Goal: Find specific page/section: Find specific page/section

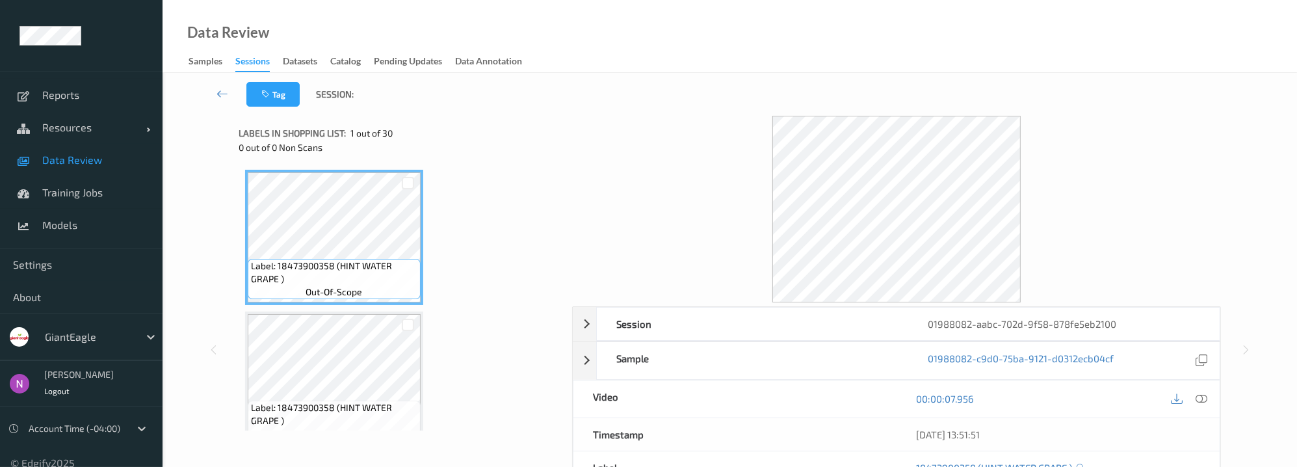
click at [124, 335] on div at bounding box center [89, 337] width 88 height 16
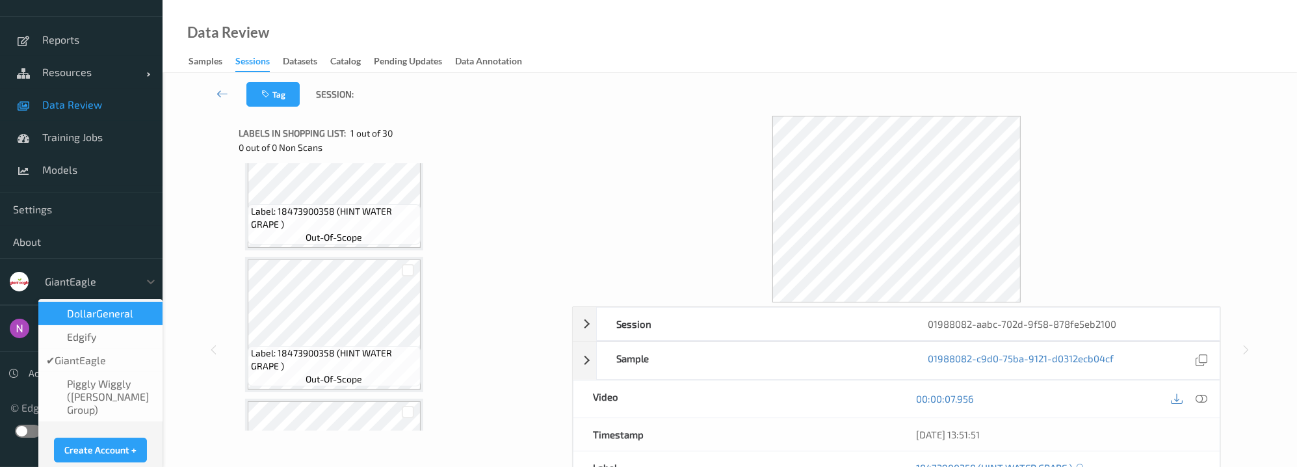
scroll to position [62, 0]
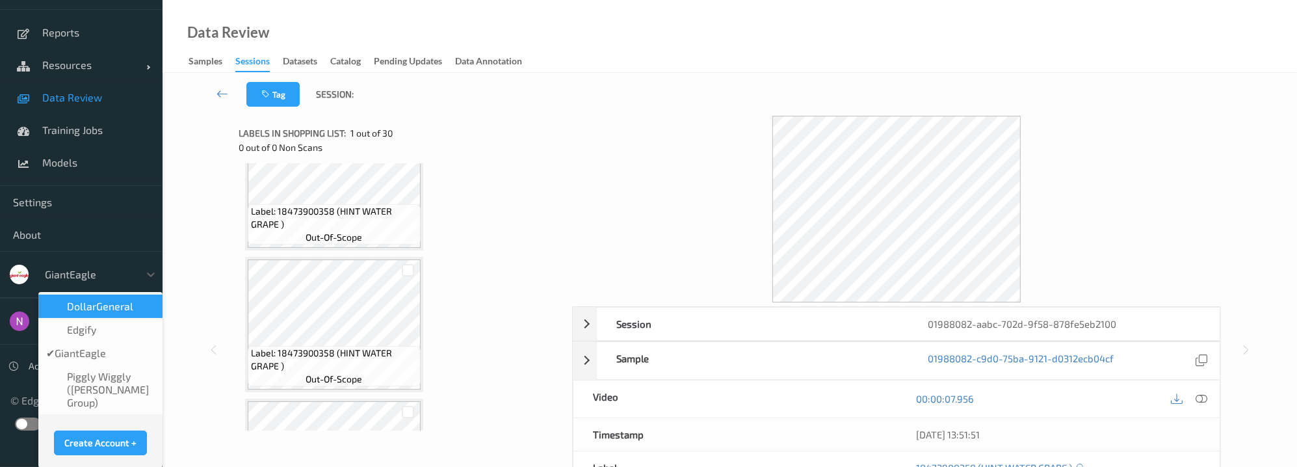
click at [111, 304] on span "DollarGeneral" at bounding box center [100, 306] width 66 height 13
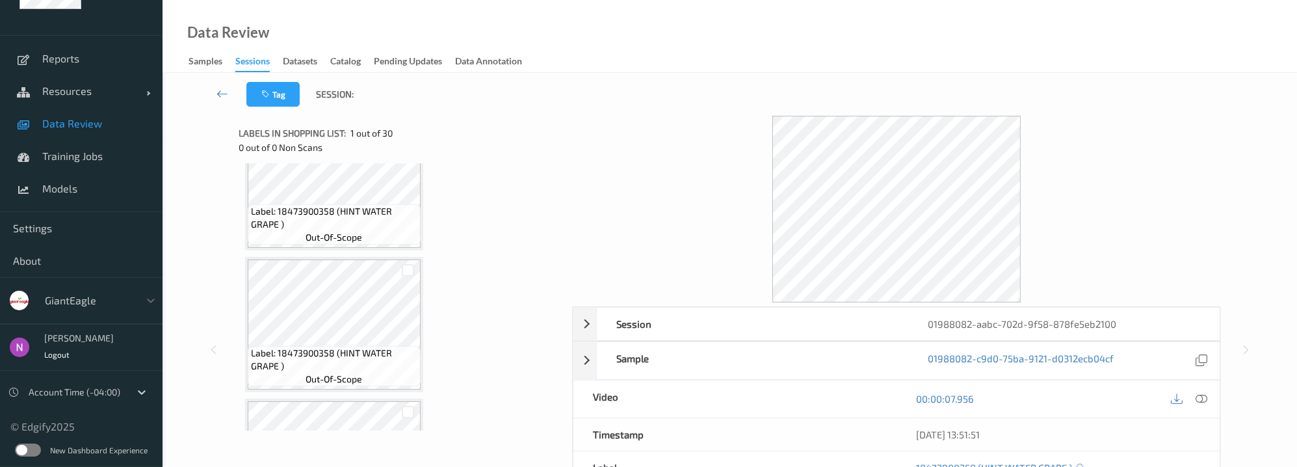
scroll to position [36, 0]
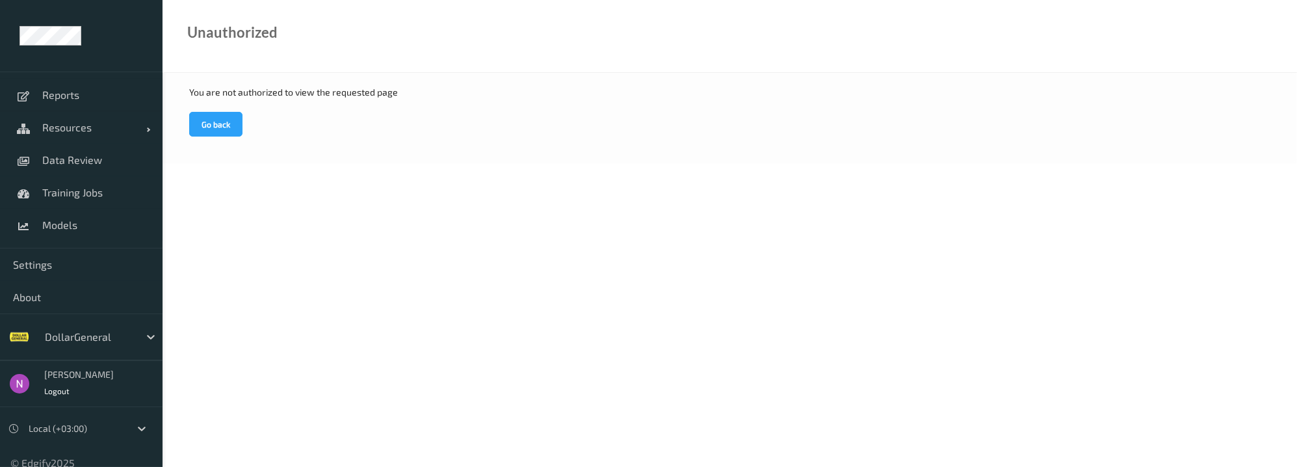
scroll to position [36, 0]
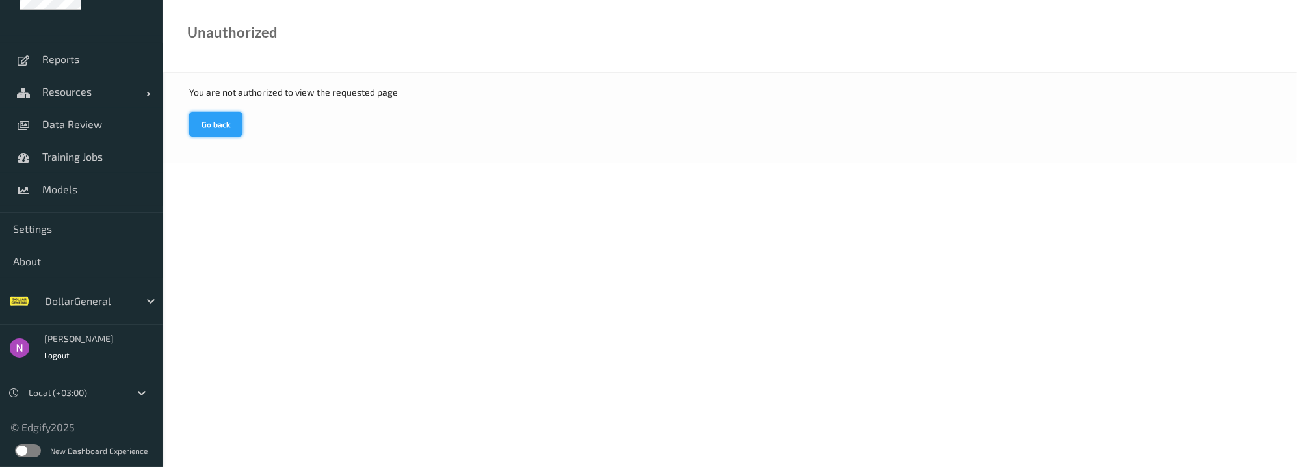
click at [231, 129] on button "Go back" at bounding box center [215, 124] width 53 height 25
click at [90, 118] on span "Data Review" at bounding box center [95, 124] width 107 height 13
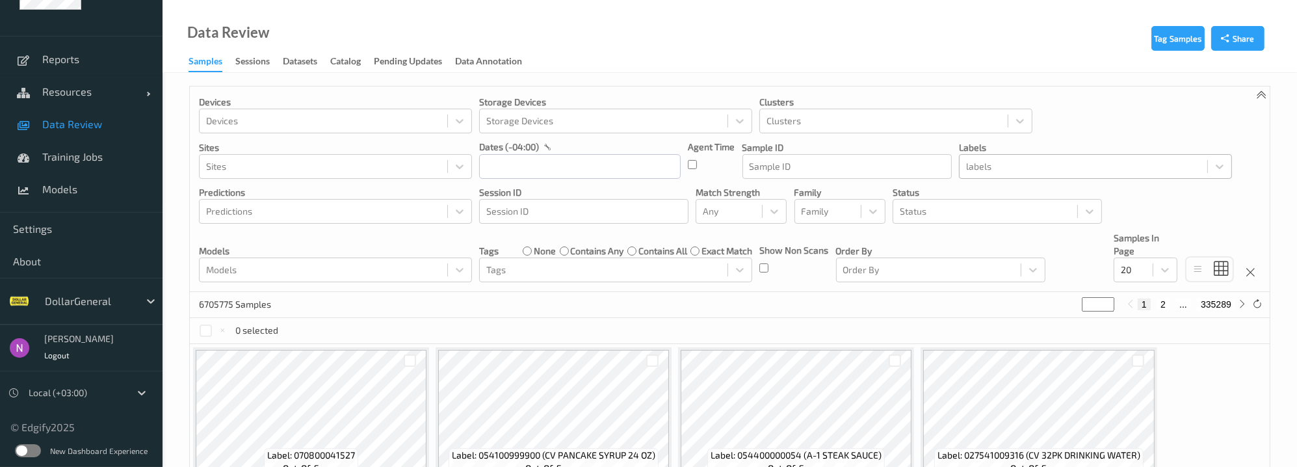
click at [988, 168] on div at bounding box center [1083, 167] width 235 height 16
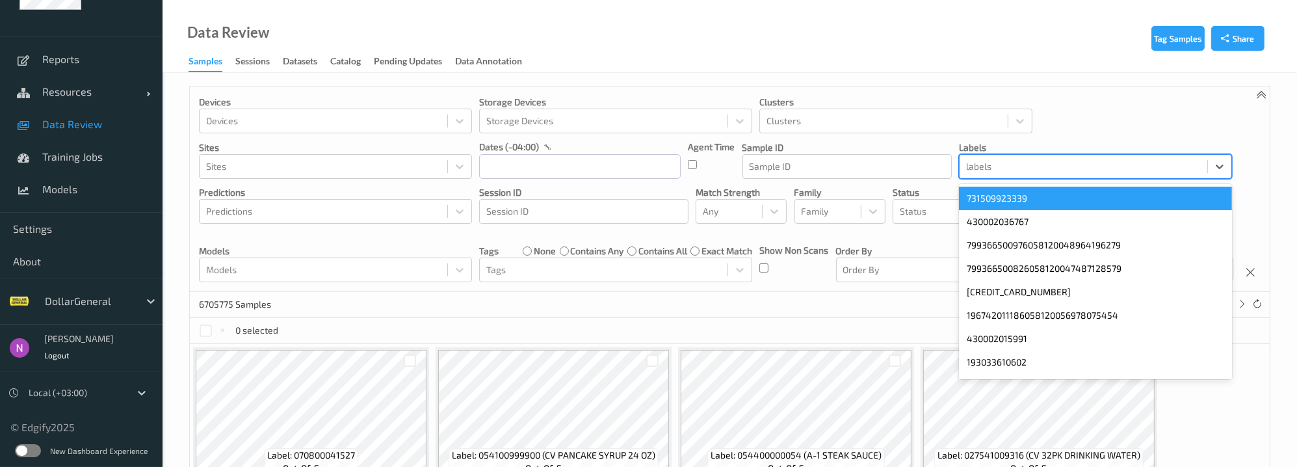
paste input "UUID Label Site ID Site Name Added At Device ID Device Name Session ID Label Tr…"
type input "UUID Label Site ID Site Name Added At Device ID Device Name Session ID Label Tr…"
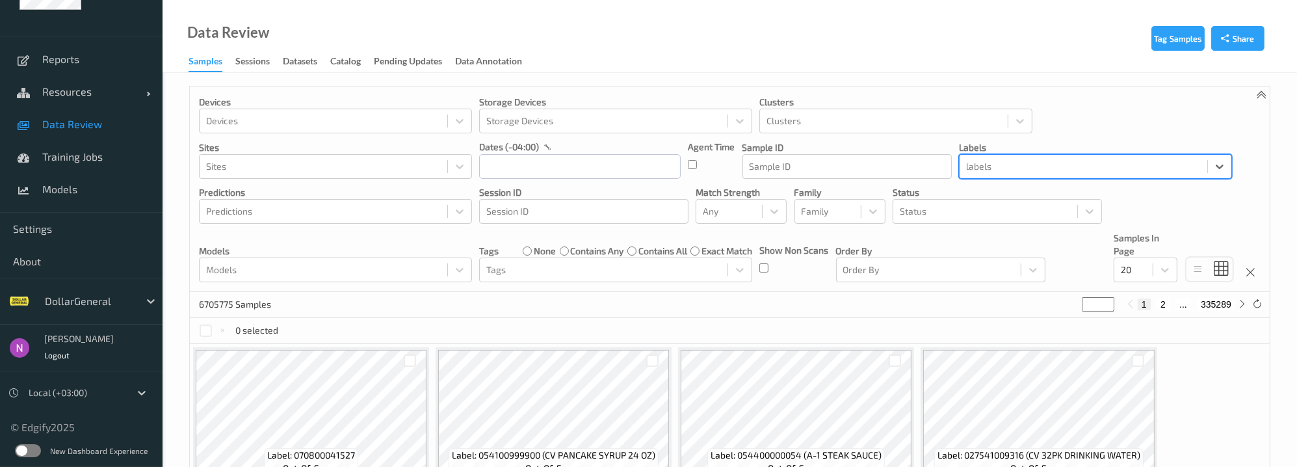
paste input "drinkmiloscom"
type input "drinkmiloscom"
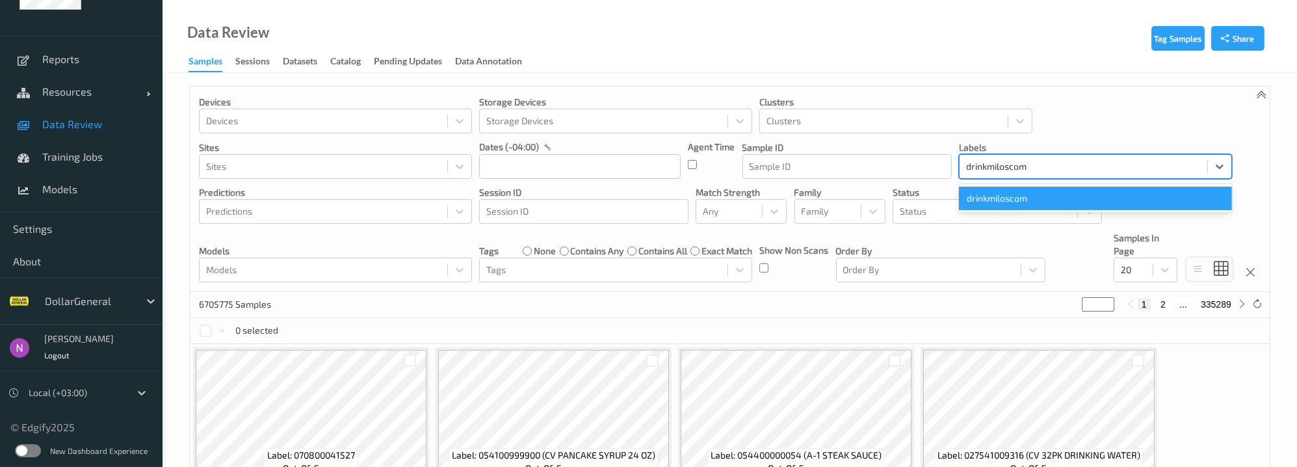
click at [1023, 202] on div "drinkmiloscom" at bounding box center [1095, 198] width 273 height 23
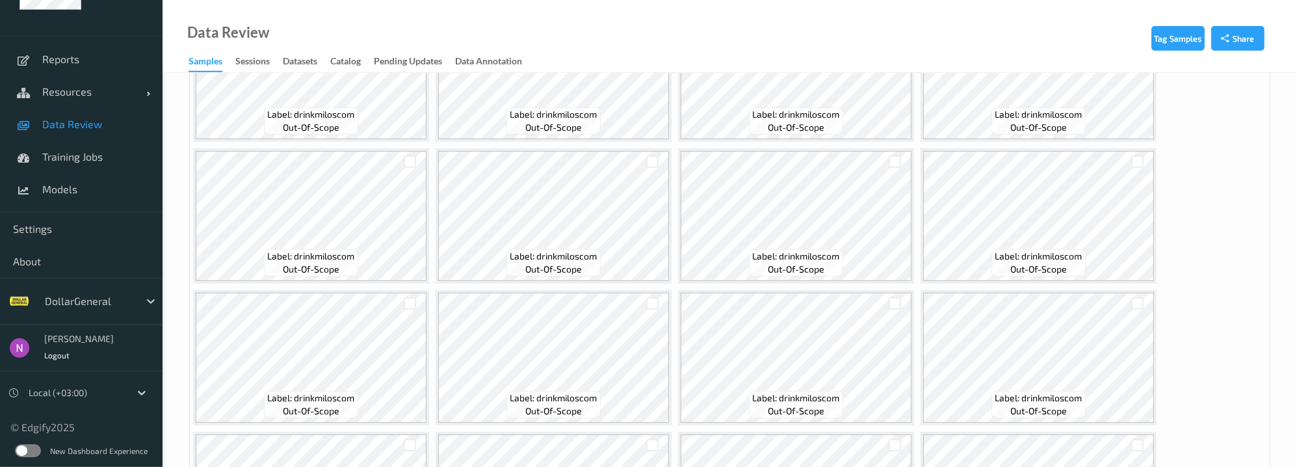
scroll to position [349, 0]
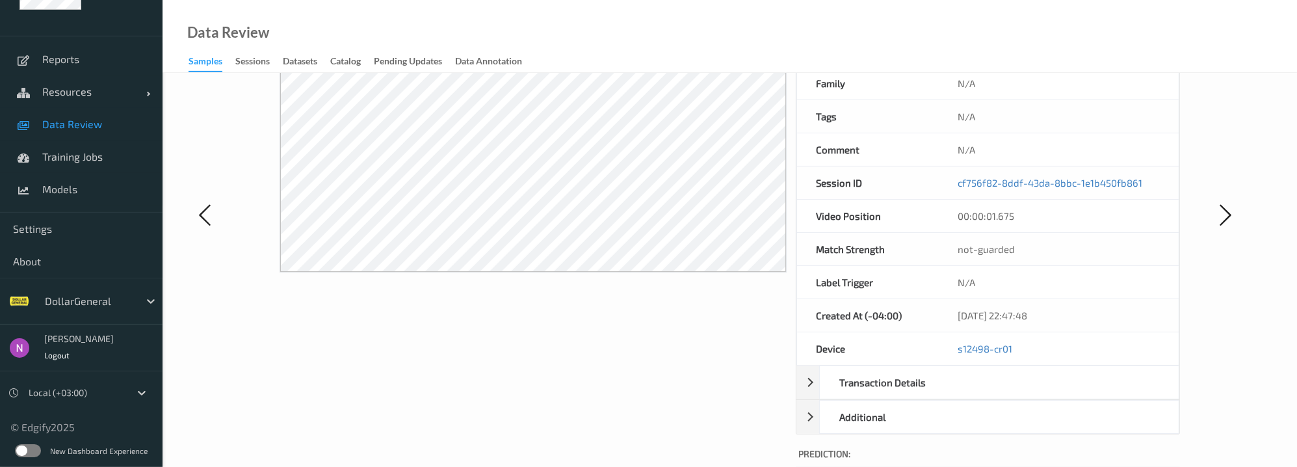
scroll to position [174, 0]
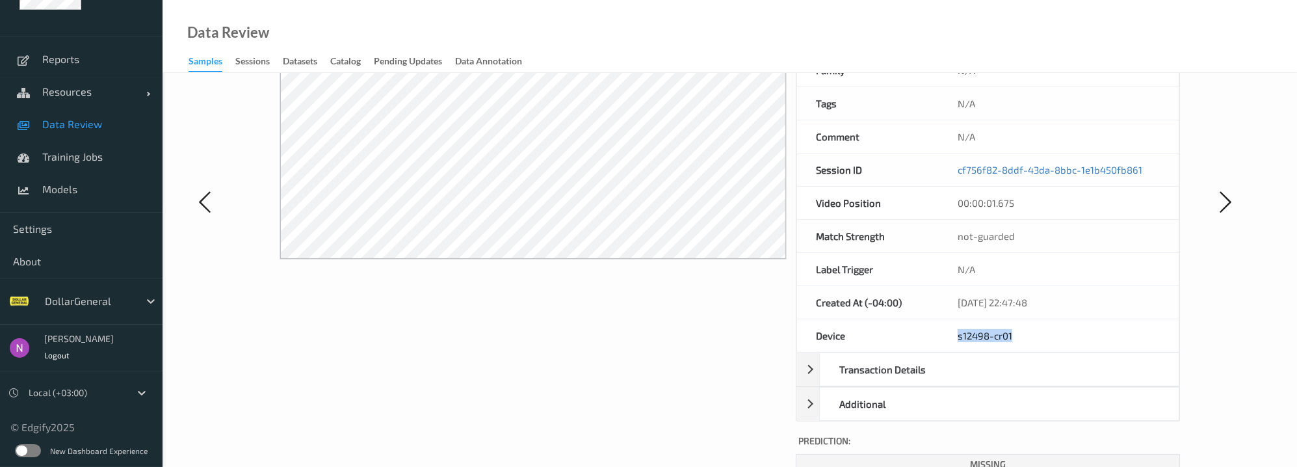
drag, startPoint x: 1018, startPoint y: 326, endPoint x: 956, endPoint y: 326, distance: 61.1
click at [956, 326] on div "s12498-cr01" at bounding box center [1058, 335] width 241 height 33
copy link "s12498-cr01"
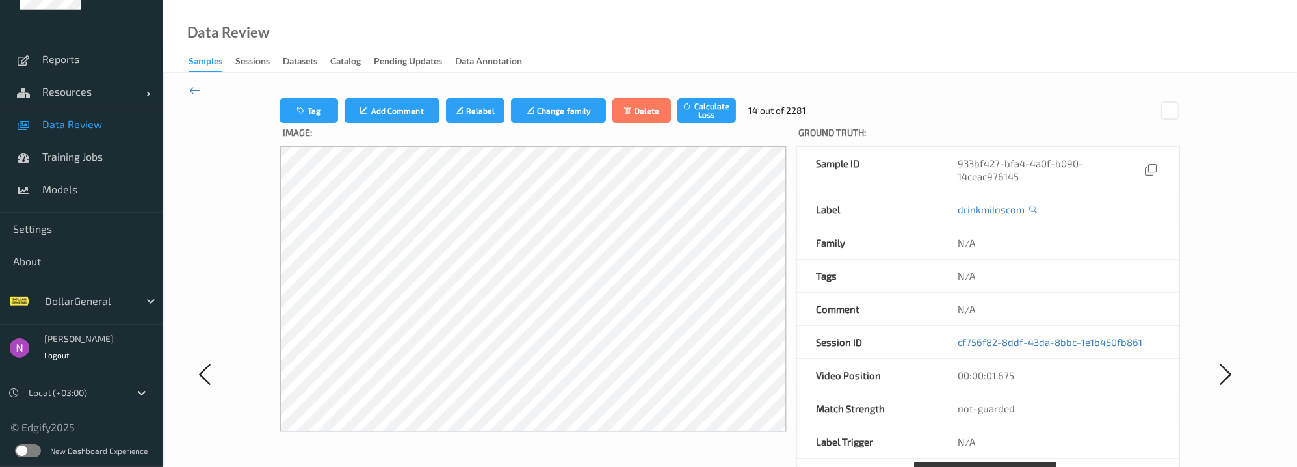
scroll to position [0, 0]
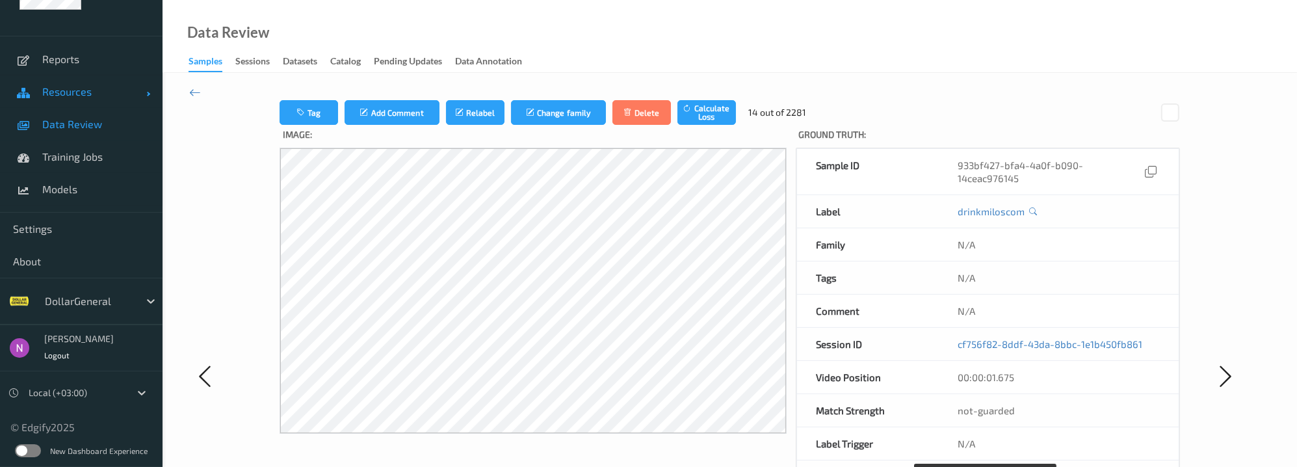
click at [88, 89] on span "Resources" at bounding box center [94, 91] width 104 height 13
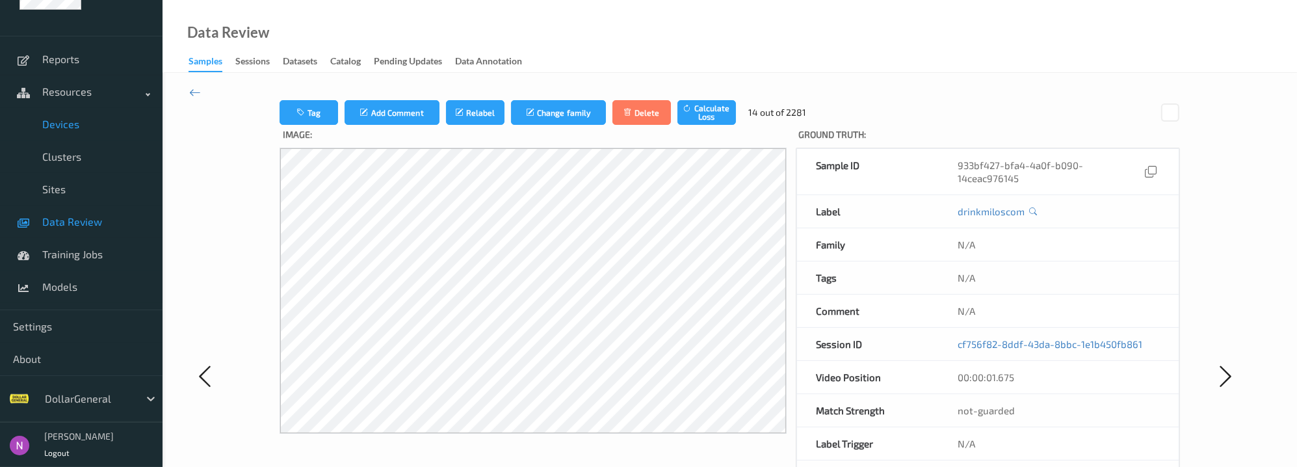
click at [73, 129] on span "Devices" at bounding box center [95, 124] width 107 height 13
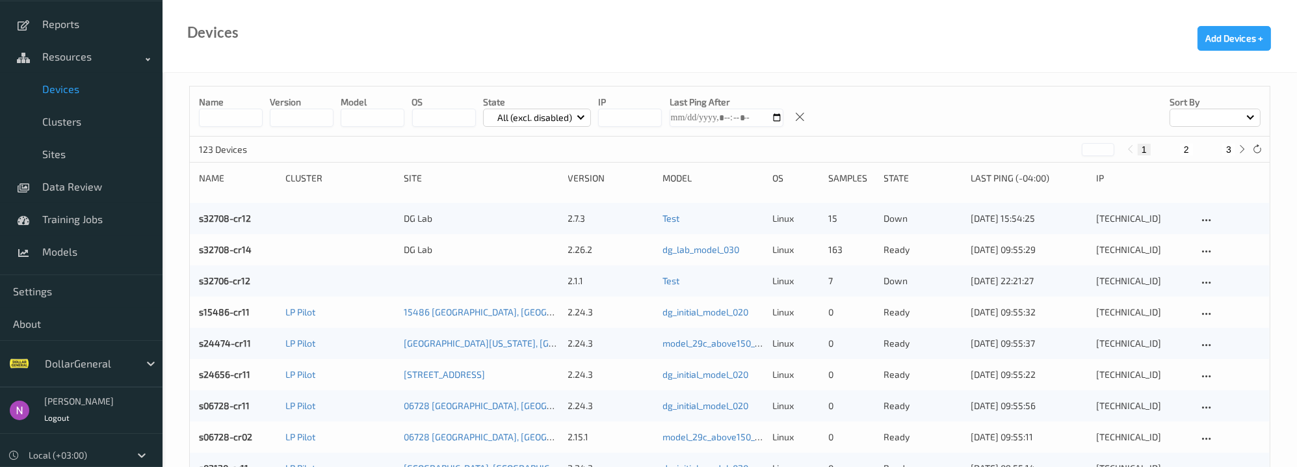
scroll to position [133, 0]
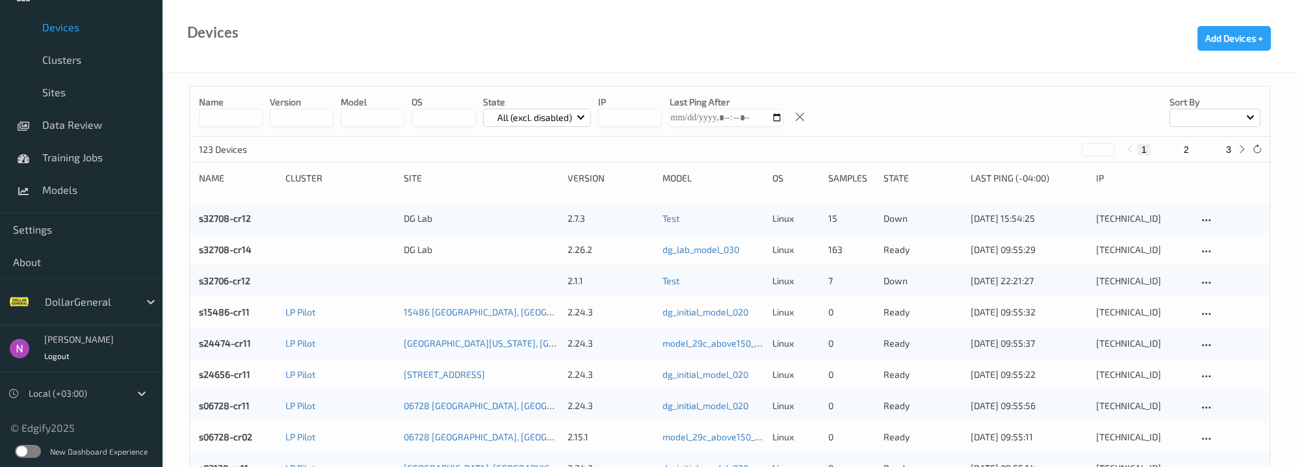
click at [35, 448] on label at bounding box center [28, 451] width 26 height 13
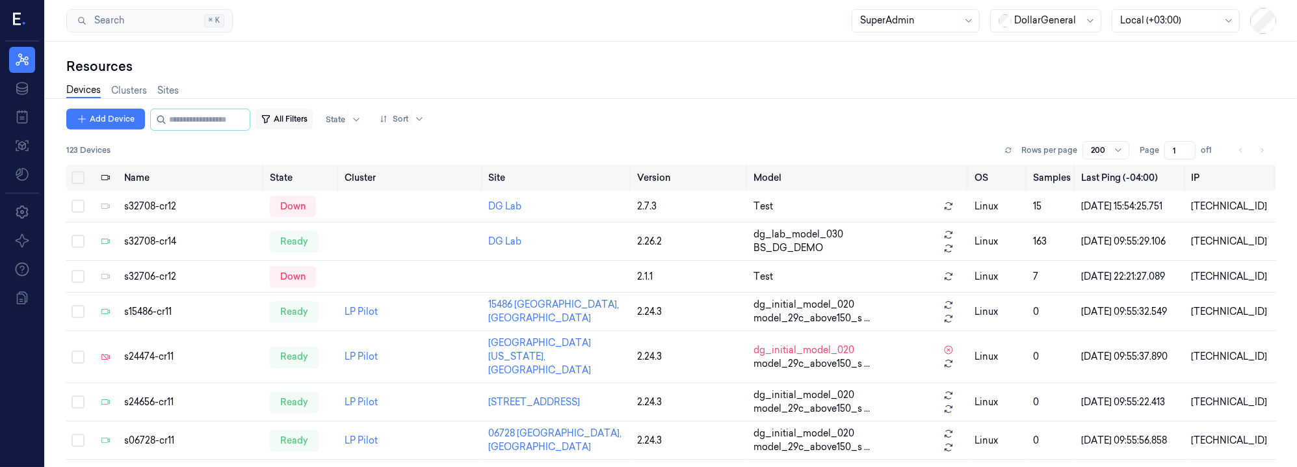
click at [313, 121] on button "All Filters" at bounding box center [284, 119] width 57 height 21
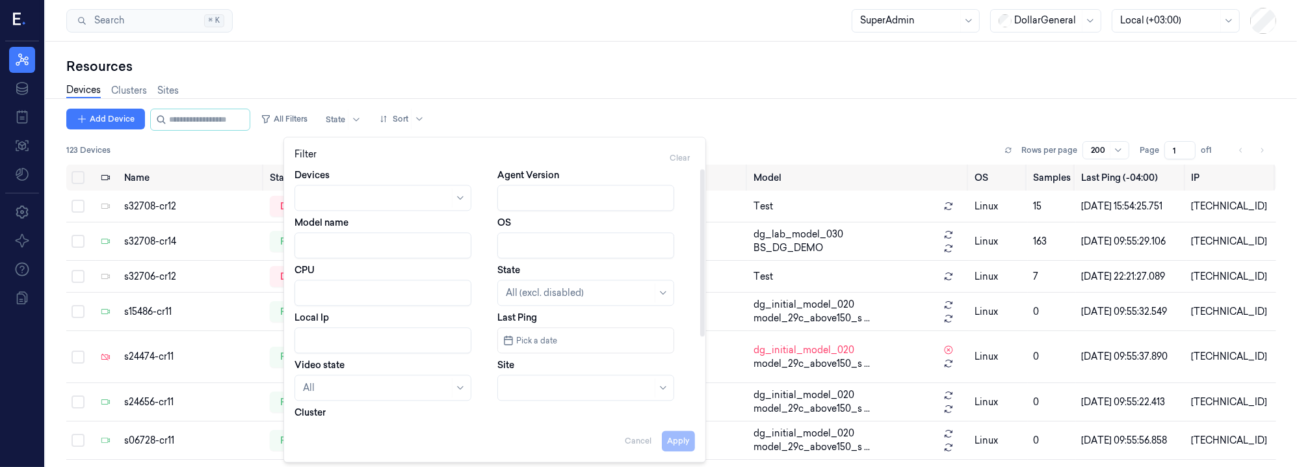
click at [440, 194] on div at bounding box center [383, 198] width 177 height 26
click at [440, 194] on div at bounding box center [376, 198] width 146 height 14
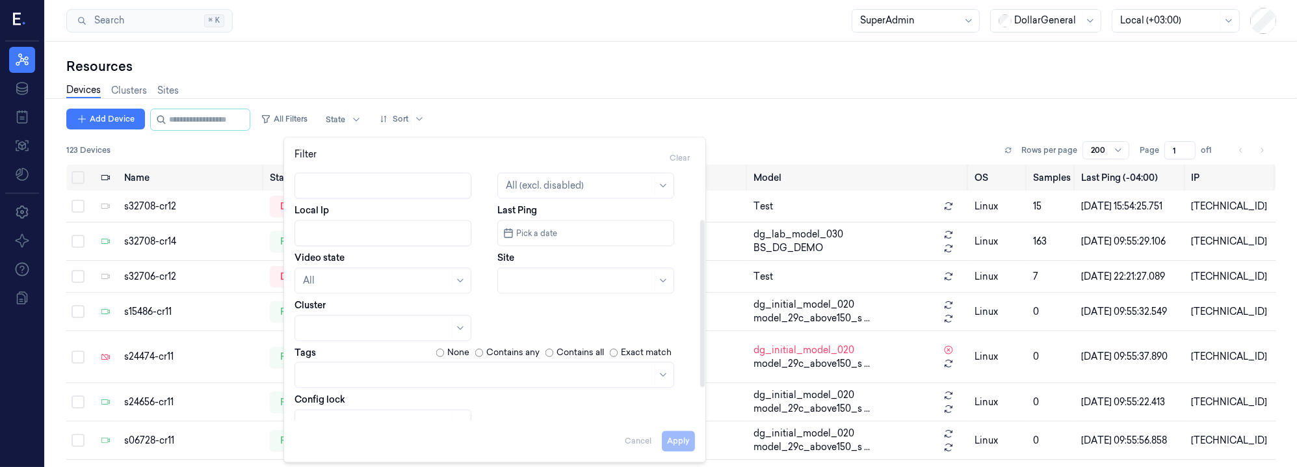
scroll to position [125, 0]
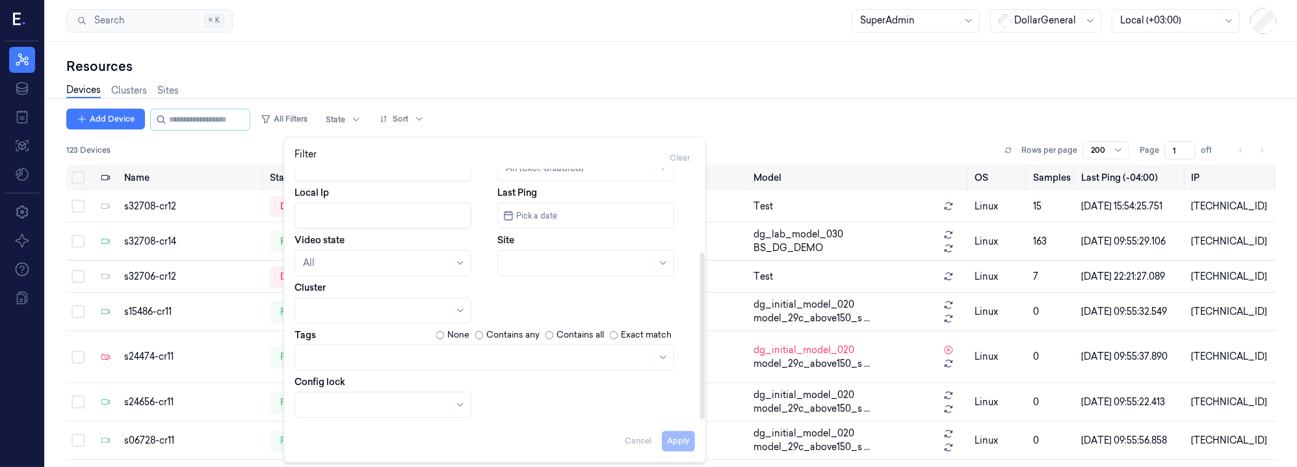
click at [410, 355] on div at bounding box center [477, 357] width 349 height 14
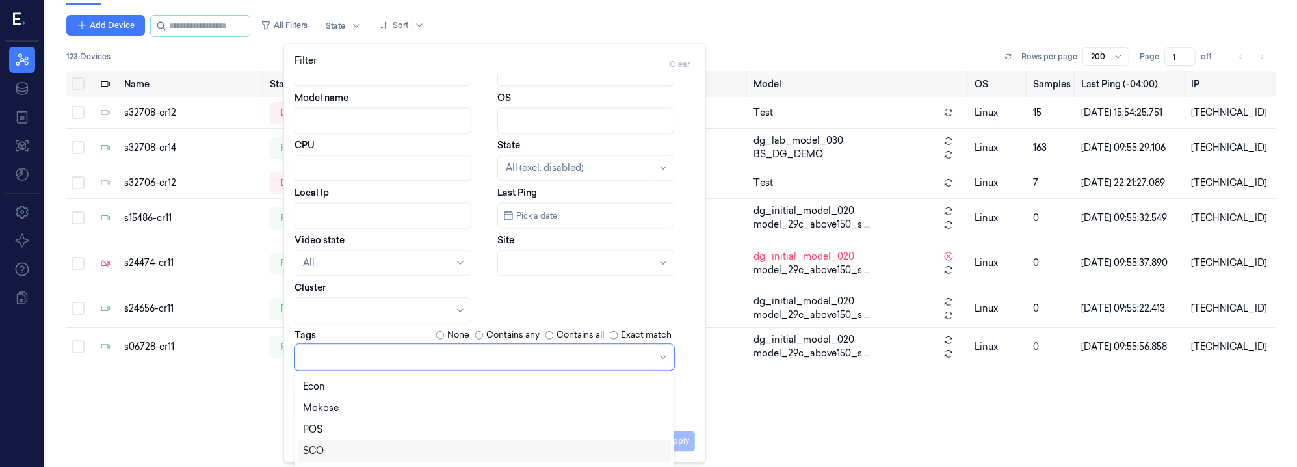
click at [374, 443] on div "SCO" at bounding box center [484, 450] width 373 height 21
click at [371, 415] on div "Linebuster" at bounding box center [484, 417] width 363 height 14
click at [363, 432] on div "LineBuster" at bounding box center [484, 438] width 363 height 14
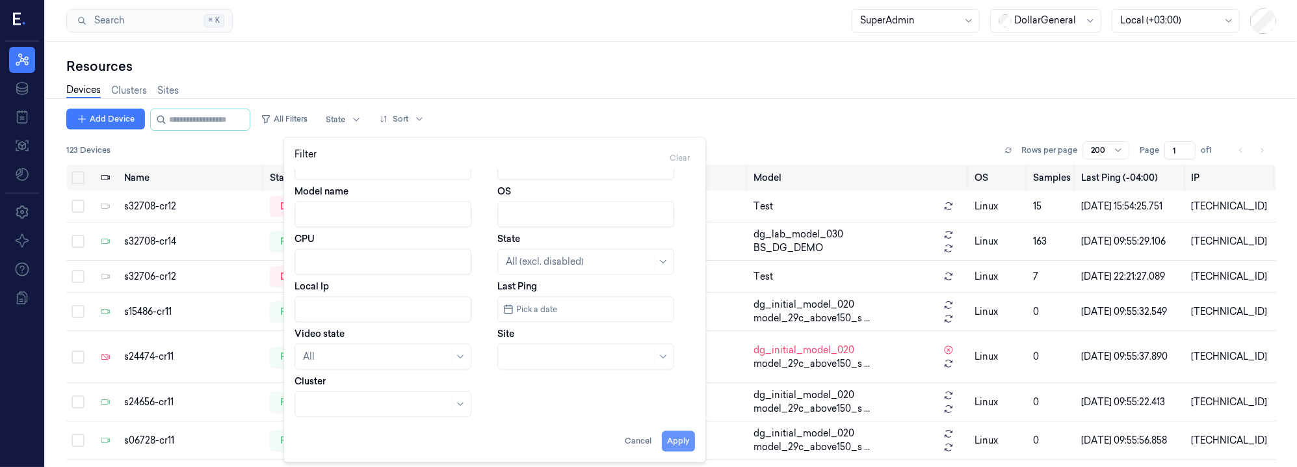
click at [683, 440] on button "Apply" at bounding box center [678, 440] width 33 height 21
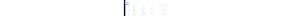
scroll to position [2295, 0]
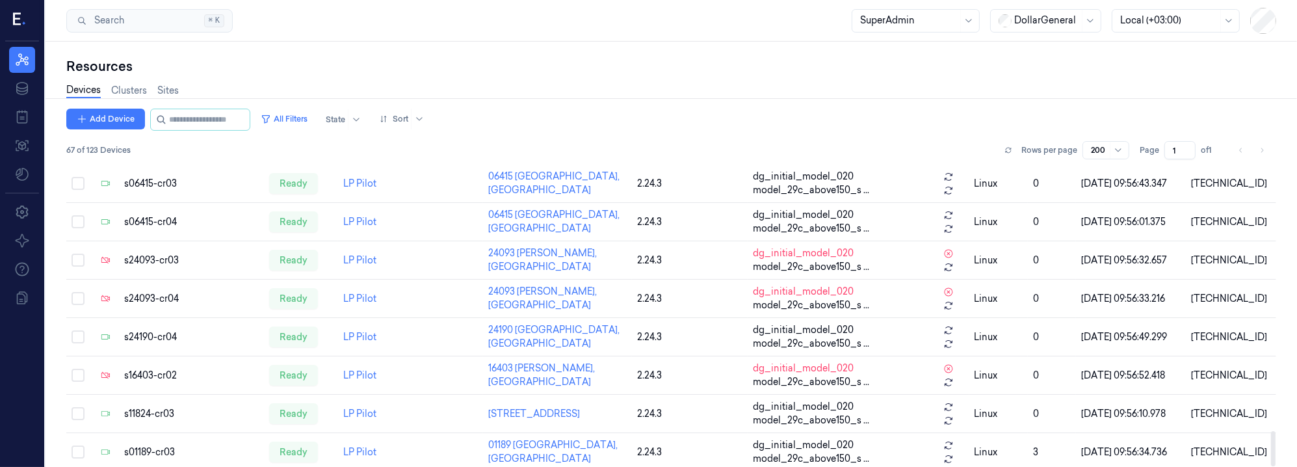
drag, startPoint x: 1274, startPoint y: 436, endPoint x: 1271, endPoint y: 463, distance: 26.9
click at [1271, 463] on div at bounding box center [1273, 448] width 5 height 35
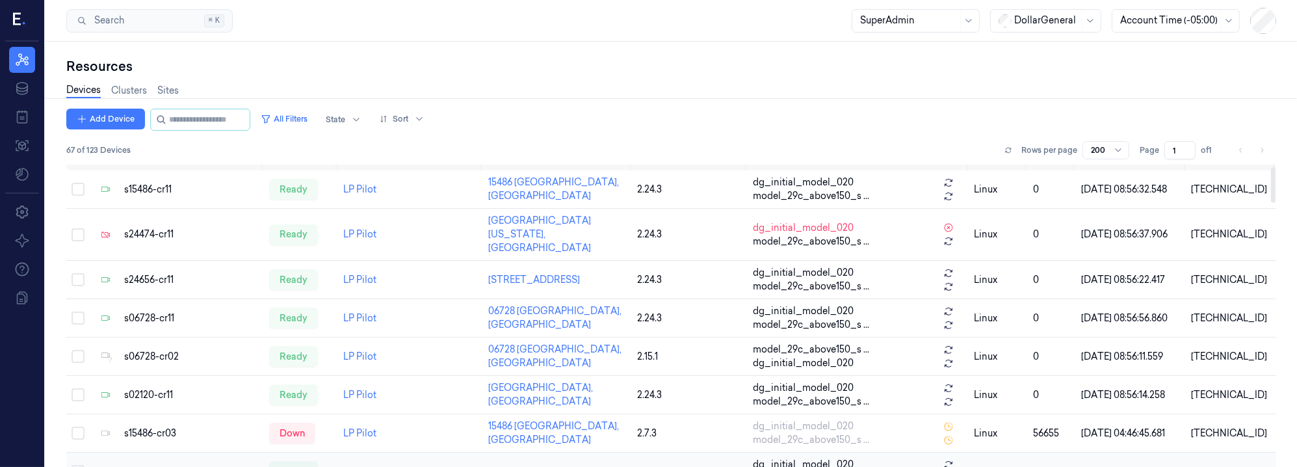
scroll to position [0, 0]
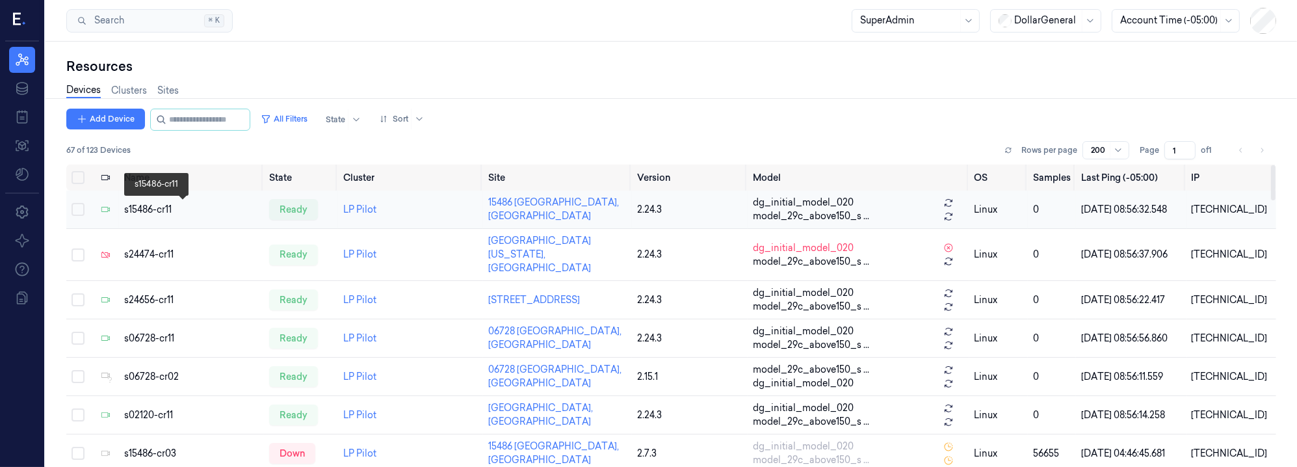
click at [196, 209] on div "s15486-cr11" at bounding box center [191, 210] width 135 height 14
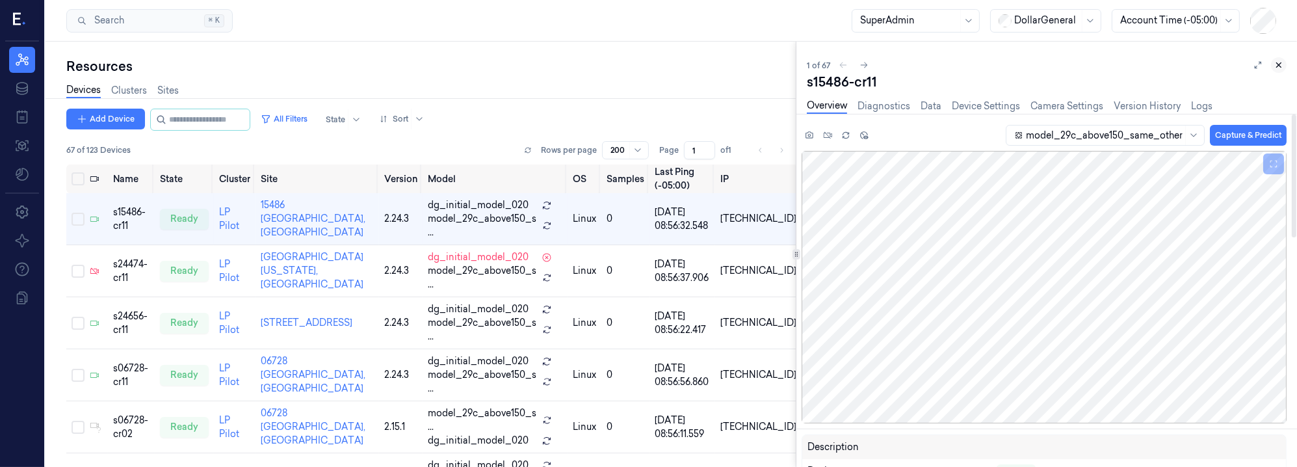
click at [1278, 66] on icon at bounding box center [1279, 65] width 5 height 5
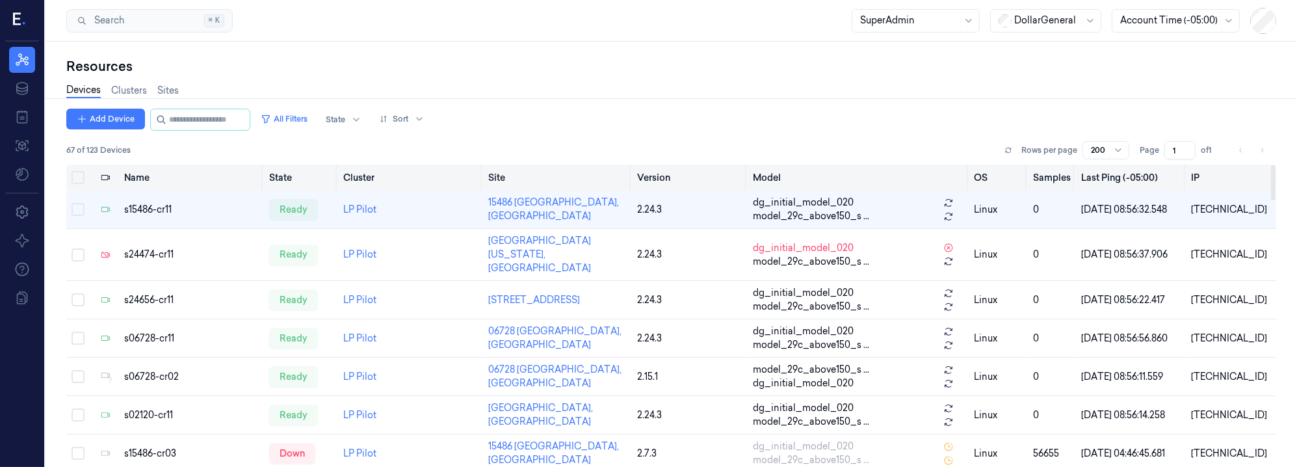
click at [80, 176] on button "Select all" at bounding box center [78, 177] width 13 height 13
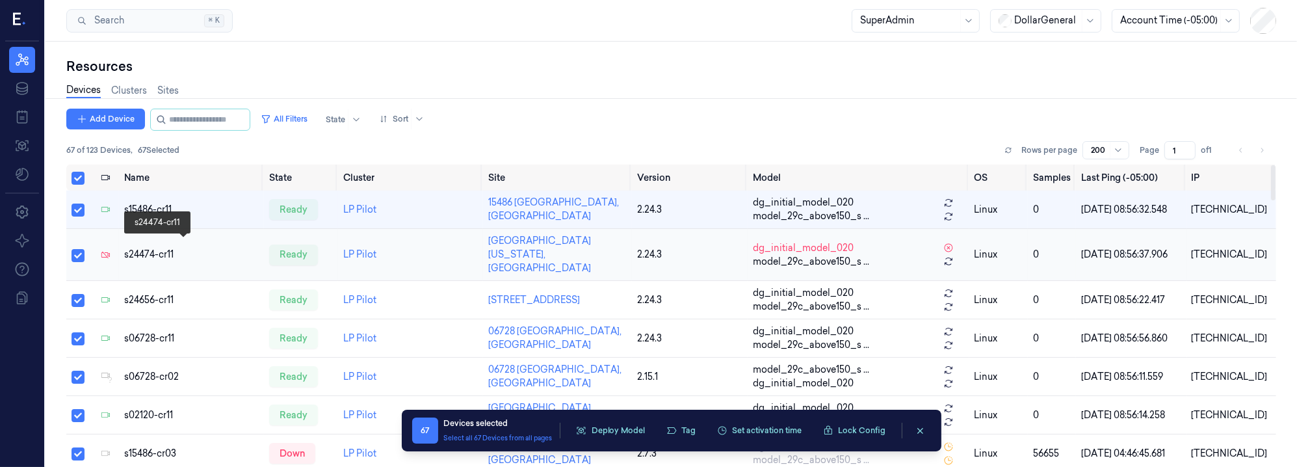
type button "on"
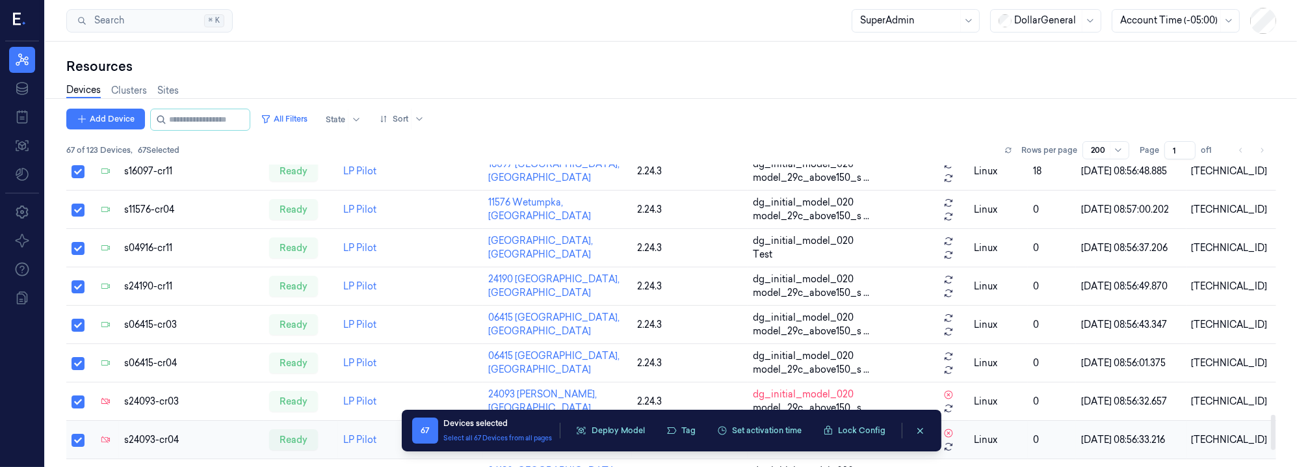
scroll to position [2295, 0]
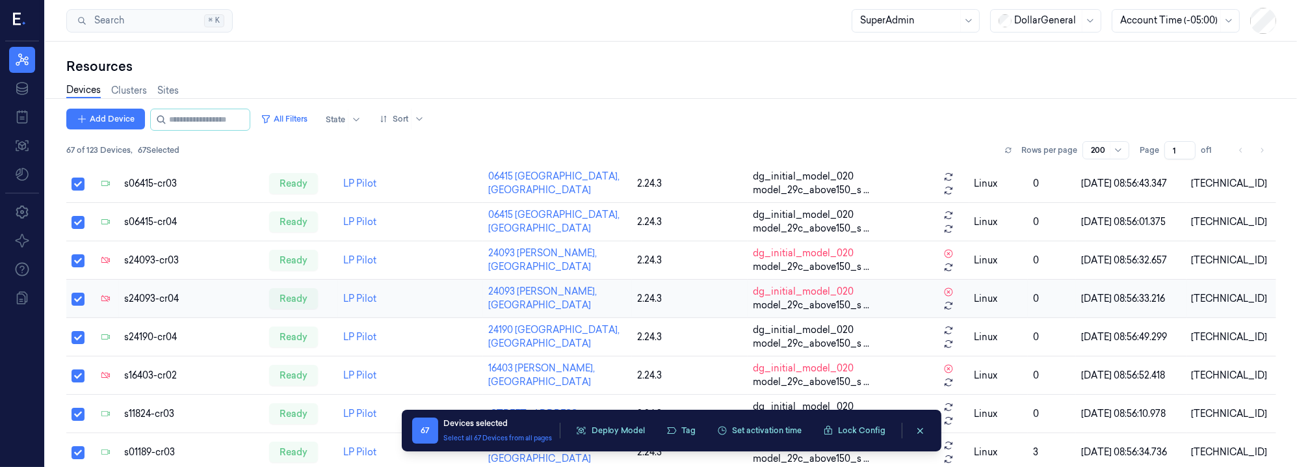
copy div
click at [917, 430] on icon "clearSelection" at bounding box center [921, 431] width 10 height 10
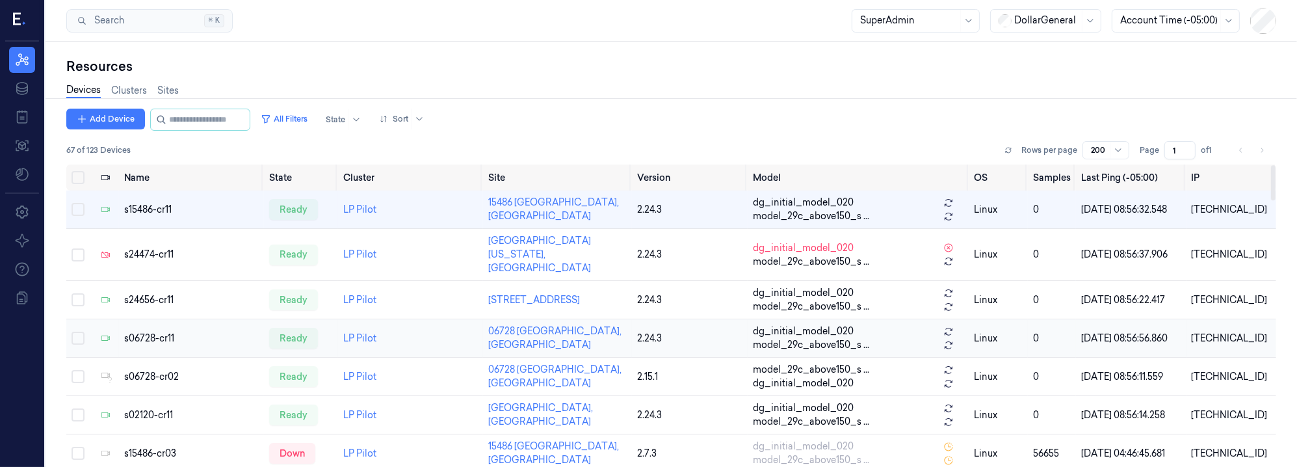
scroll to position [0, 0]
click at [356, 62] on div "Resources" at bounding box center [671, 66] width 1210 height 18
